Goal: Find specific page/section: Find specific page/section

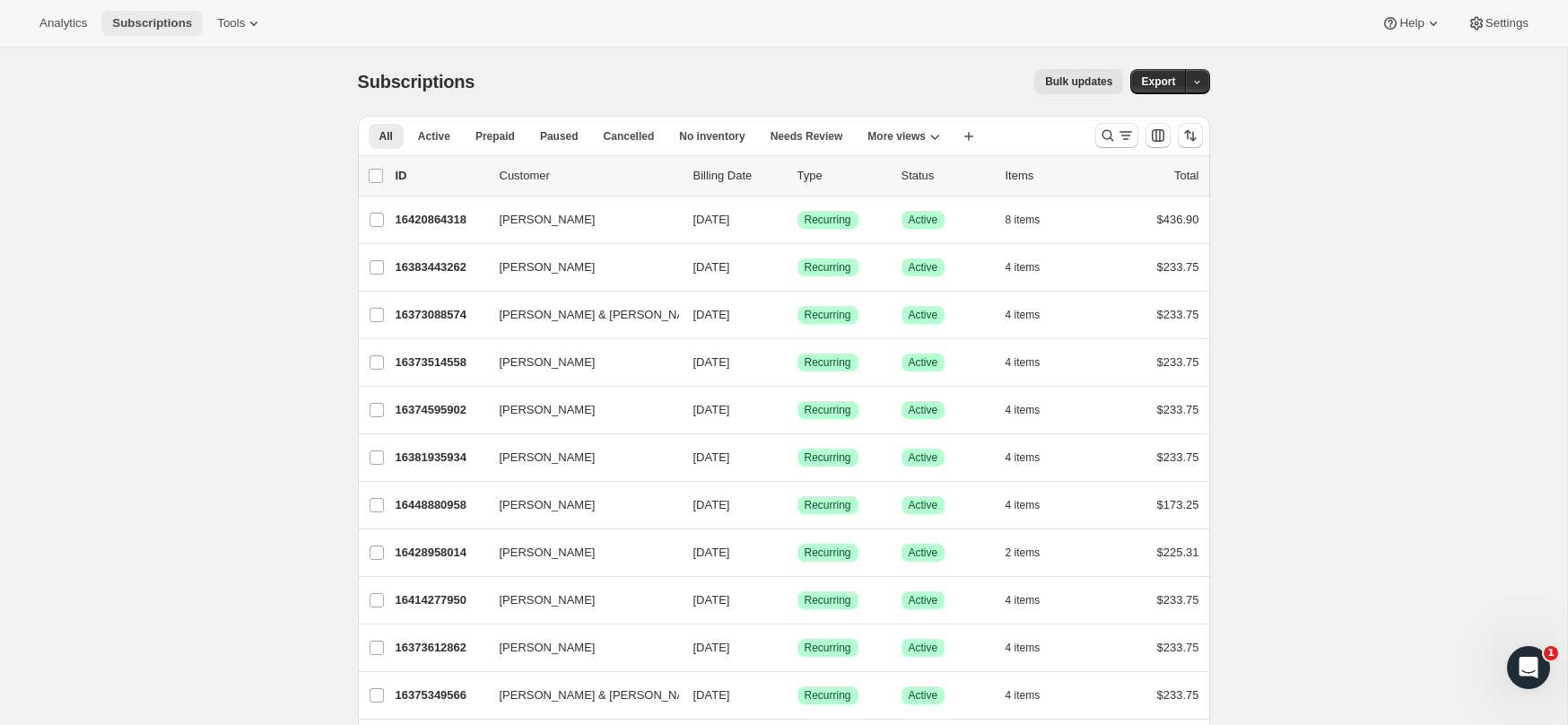
click at [153, 34] on button "Subscriptions" at bounding box center [152, 24] width 102 height 25
click at [79, 11] on button "Analytics" at bounding box center [64, 24] width 69 height 25
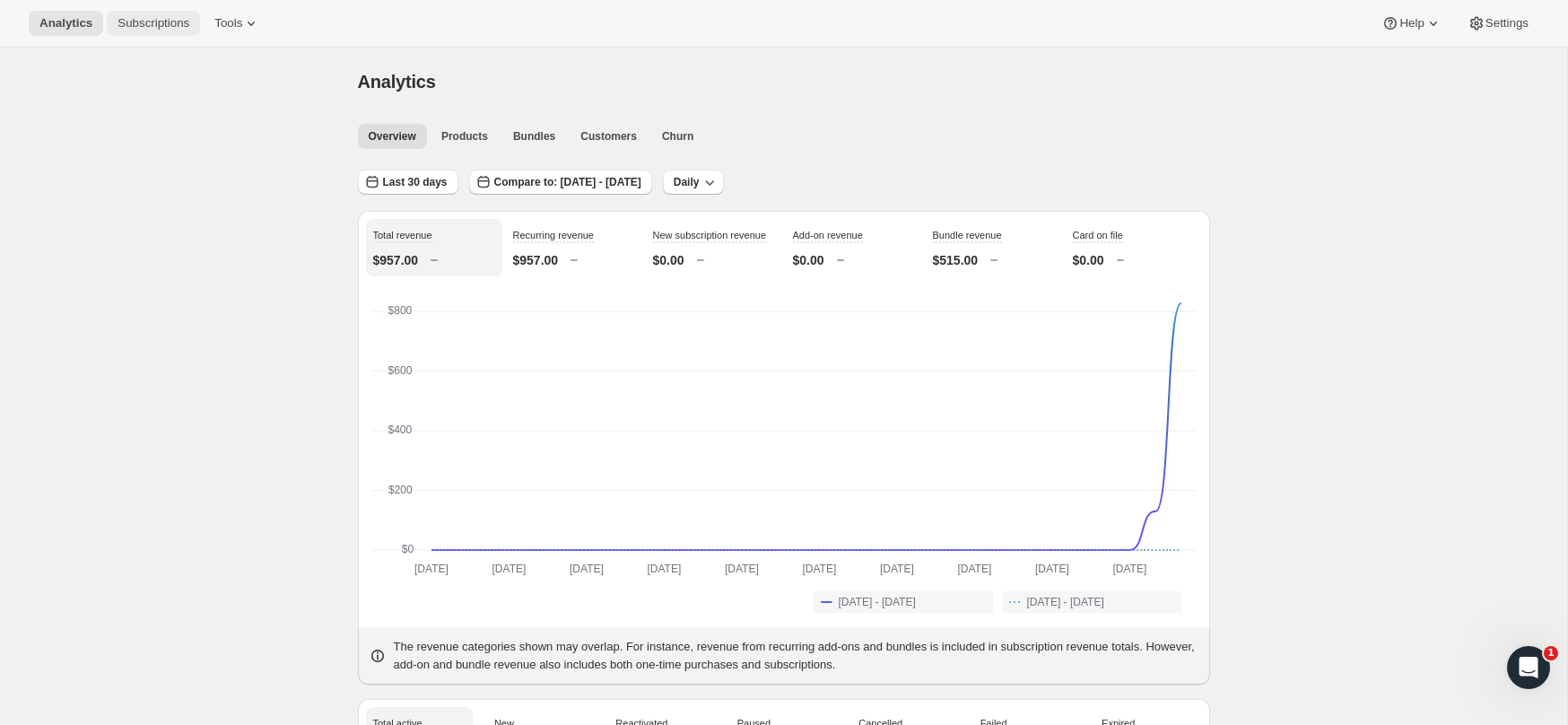
click at [151, 32] on button "Subscriptions" at bounding box center [153, 24] width 93 height 25
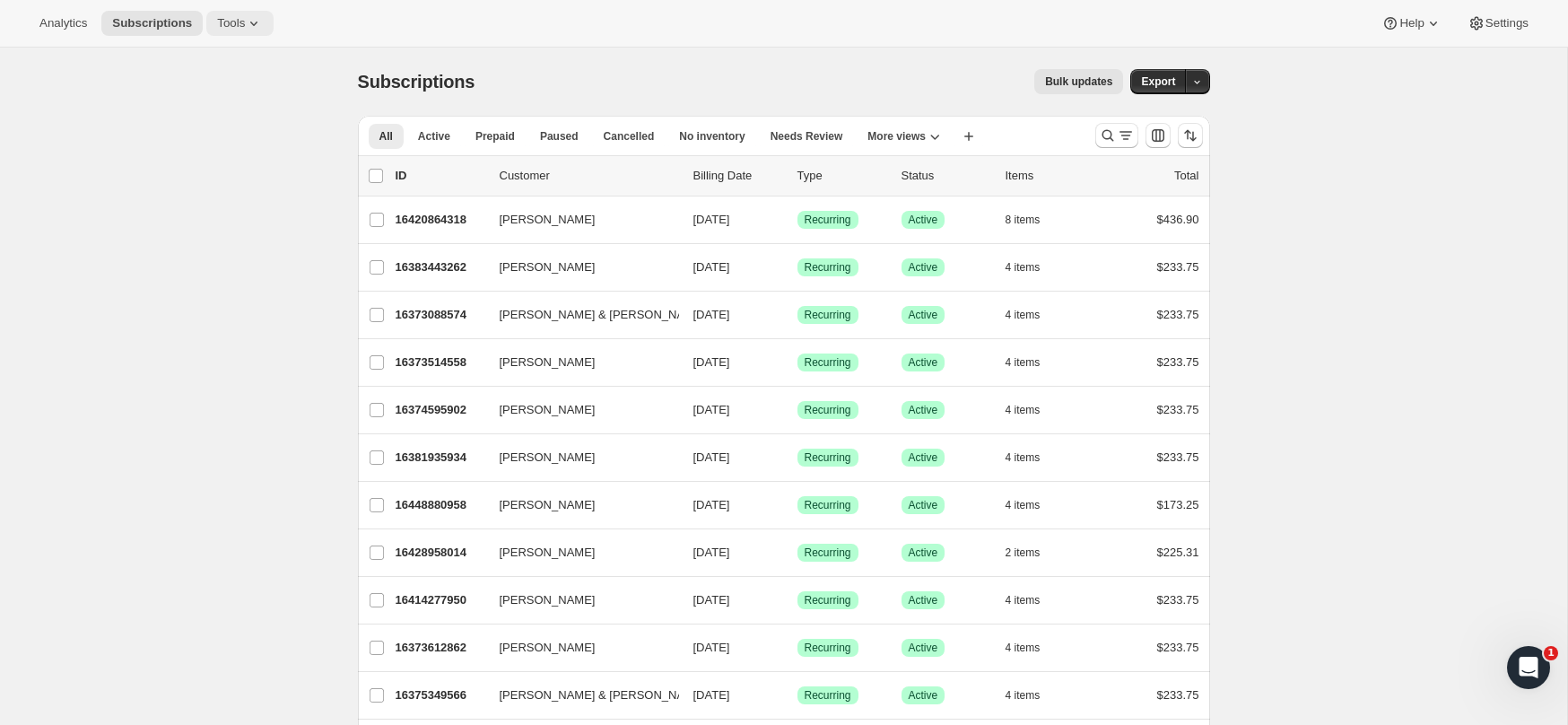
click at [242, 16] on span "Tools" at bounding box center [230, 24] width 28 height 15
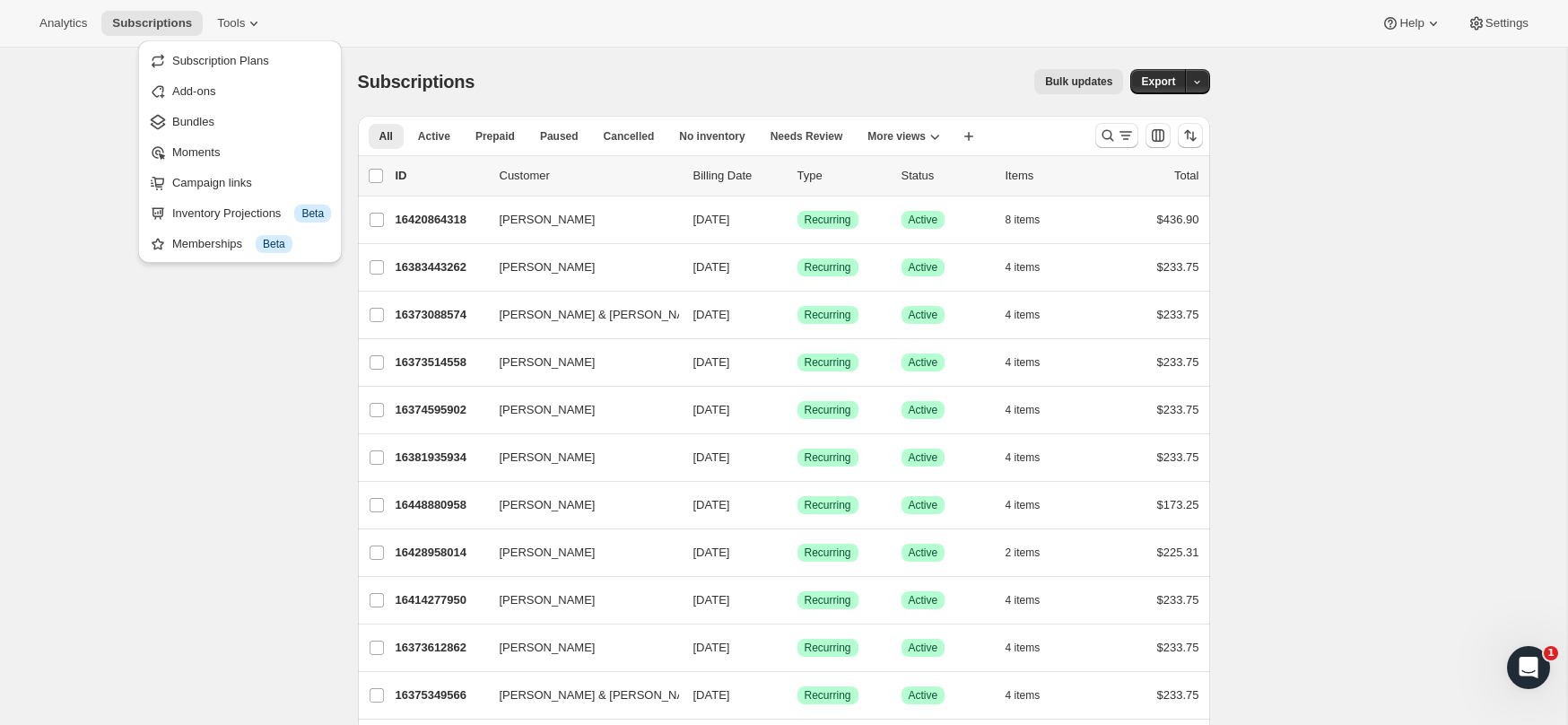
click at [675, 32] on div "Analytics Subscriptions Tools Help Settings" at bounding box center [784, 24] width 1568 height 47
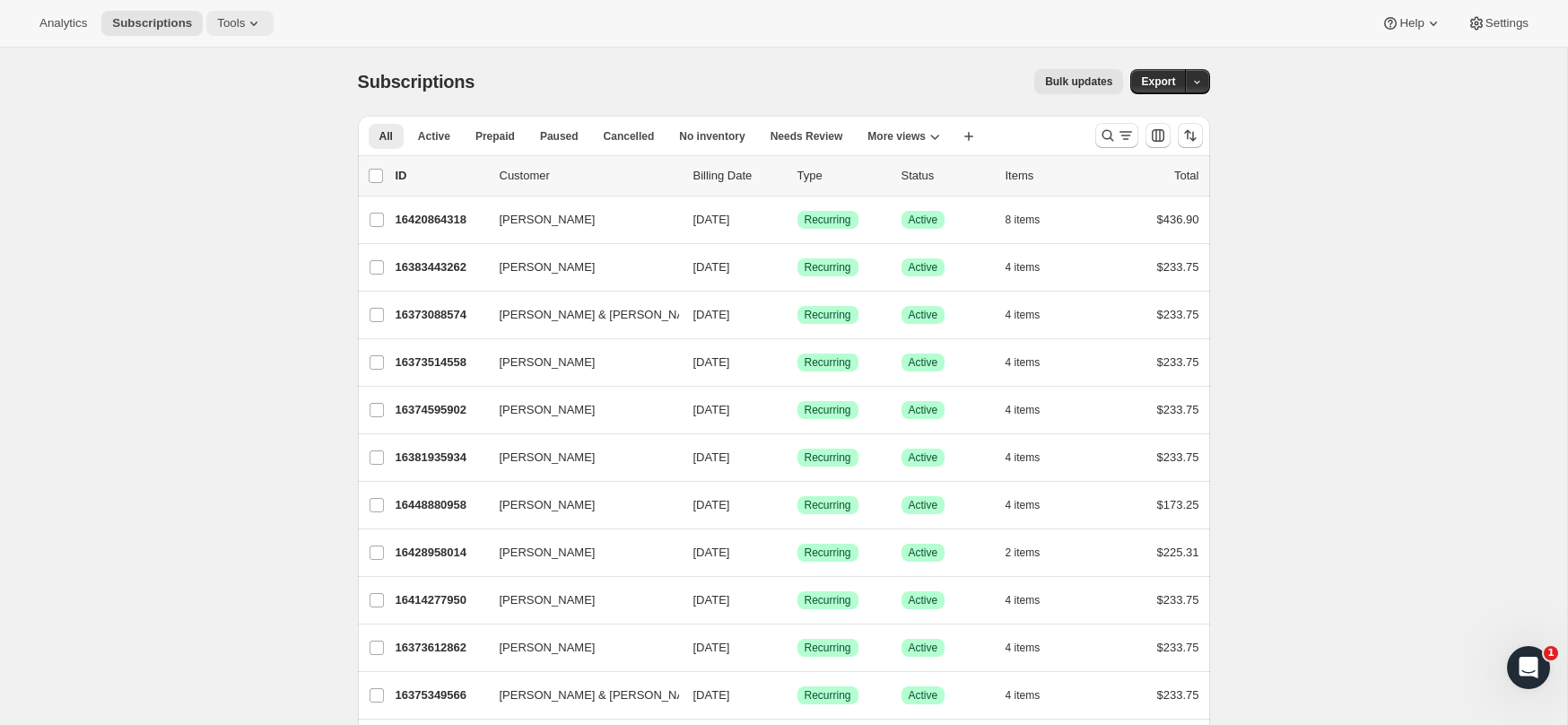
click at [270, 25] on button "Tools" at bounding box center [240, 24] width 67 height 25
